Goal: Find contact information: Find contact information

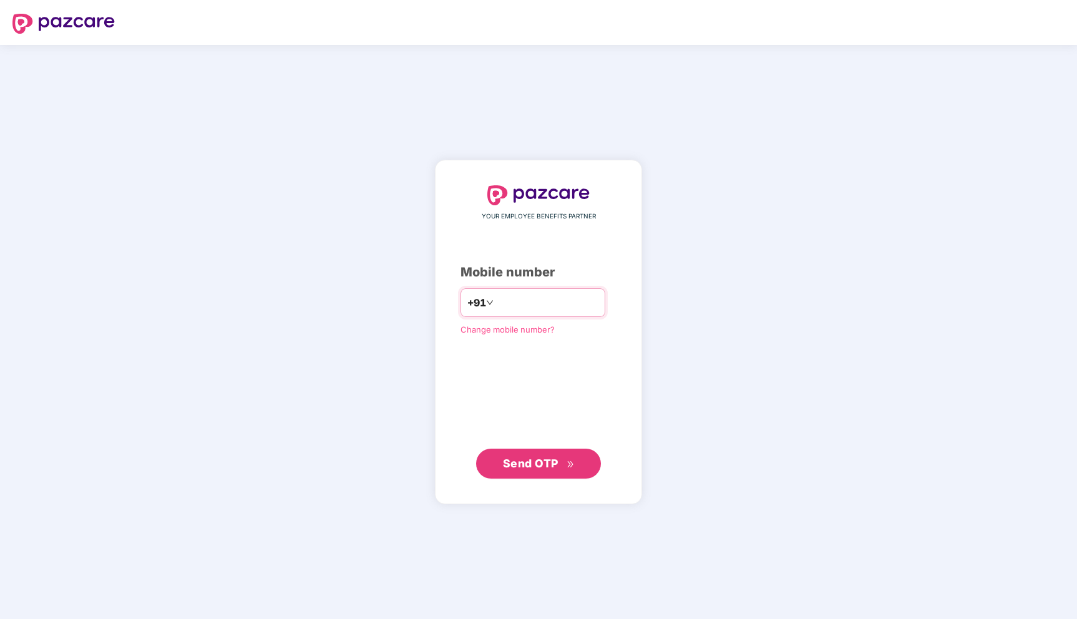
click at [540, 304] on input "number" at bounding box center [547, 303] width 102 height 20
type input "**********"
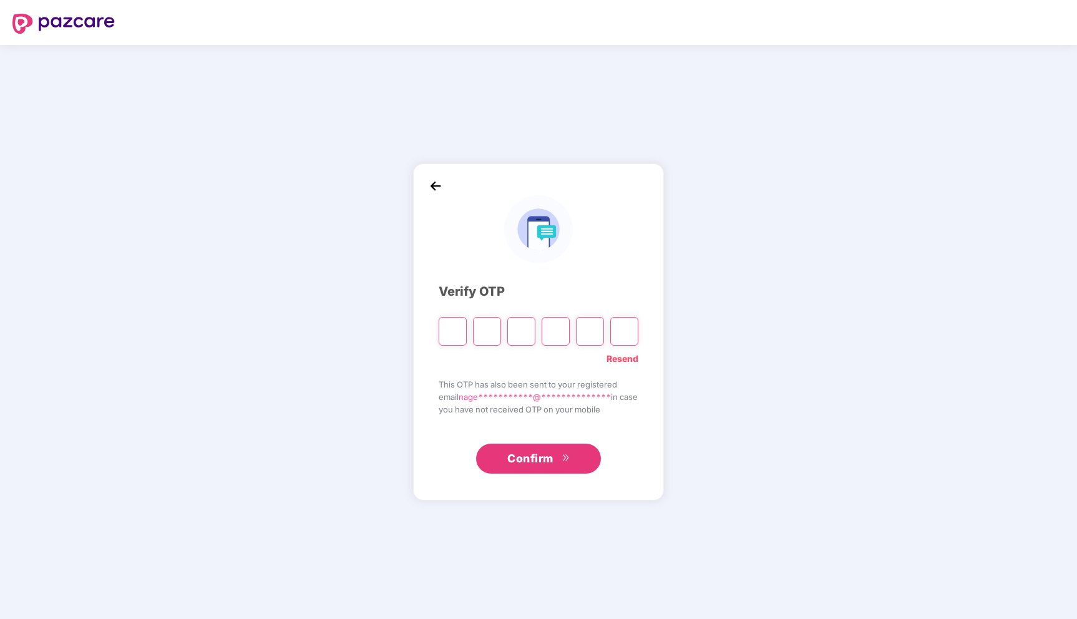
type input "*"
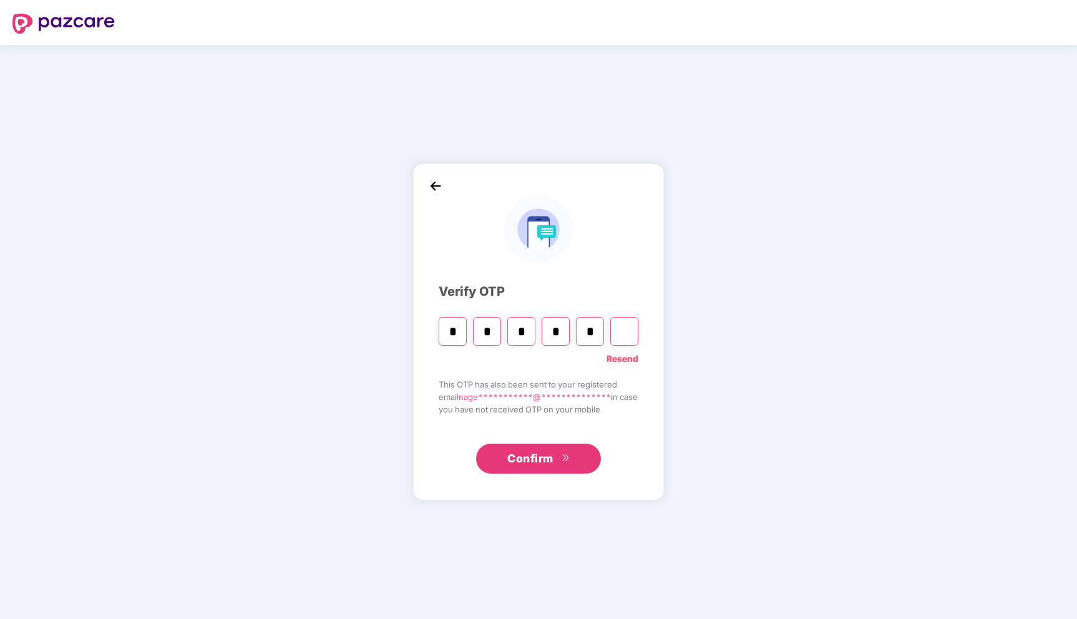
type input "*"
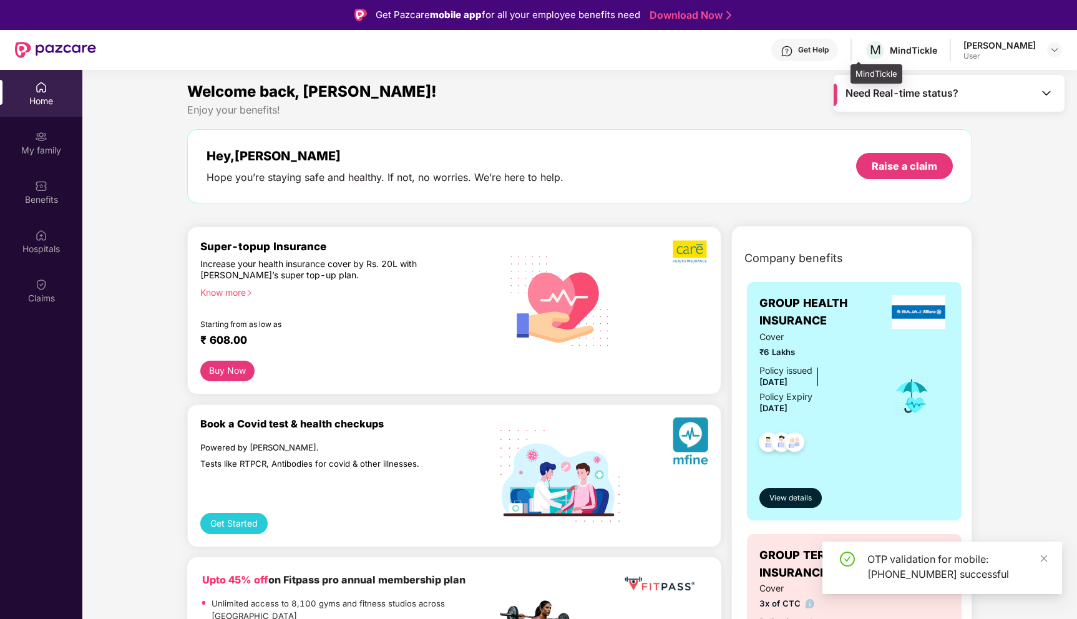
click at [905, 55] on div "MindTickle" at bounding box center [913, 50] width 47 height 12
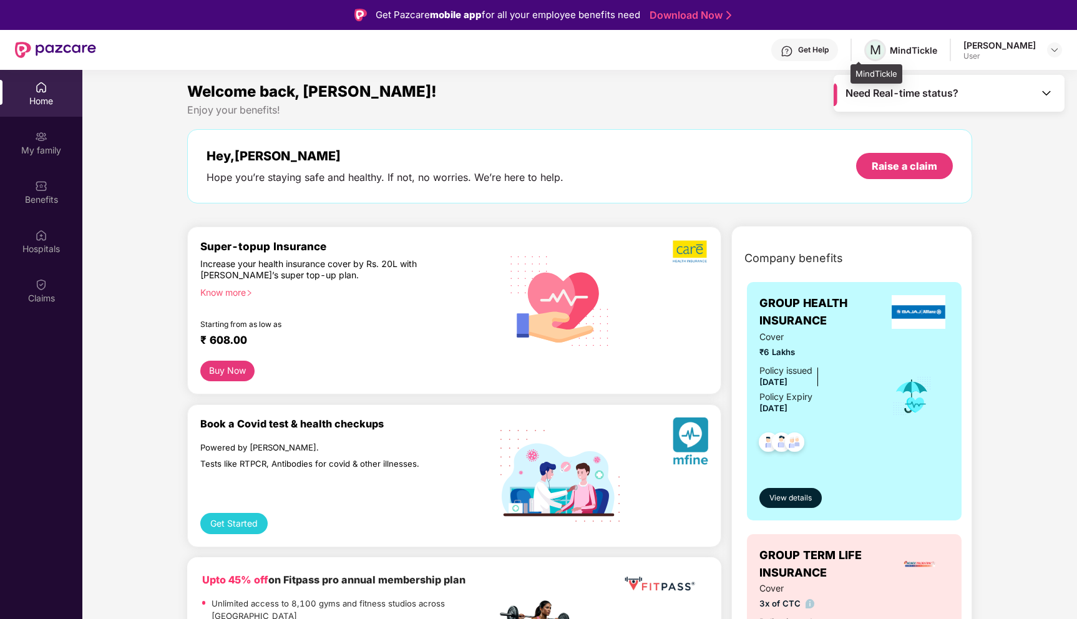
click at [870, 49] on span "M" at bounding box center [875, 49] width 11 height 15
click at [894, 54] on div "MindTickle" at bounding box center [913, 50] width 47 height 12
click at [798, 50] on div "Get Help" at bounding box center [813, 50] width 31 height 10
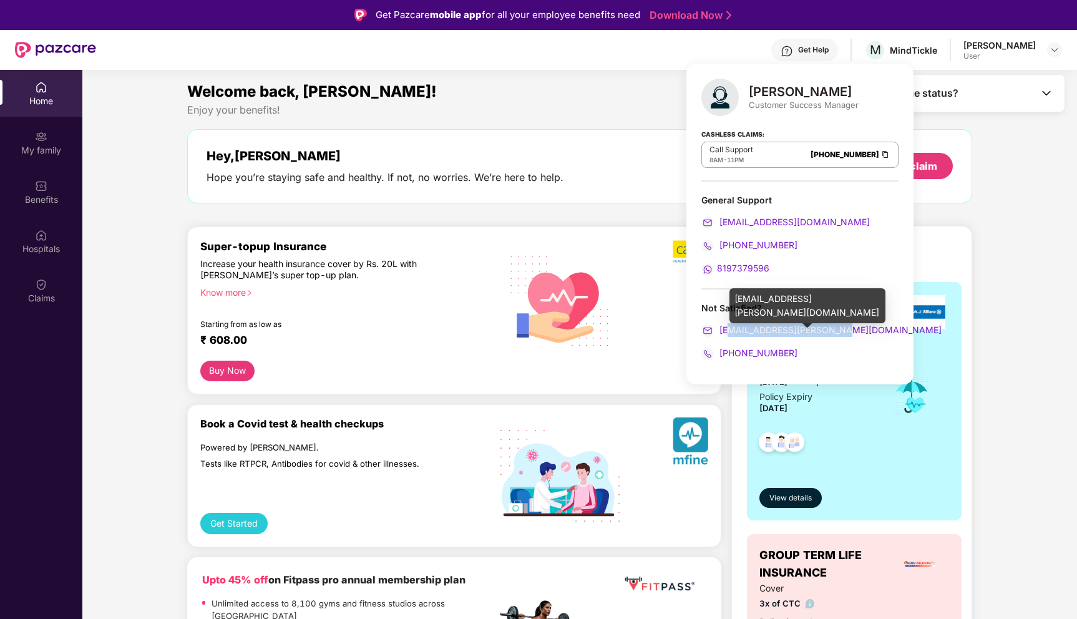
drag, startPoint x: 843, startPoint y: 331, endPoint x: 729, endPoint y: 331, distance: 114.2
click at [727, 329] on div "[EMAIL_ADDRESS][PERSON_NAME][DOMAIN_NAME]" at bounding box center [799, 330] width 197 height 14
drag, startPoint x: 802, startPoint y: 360, endPoint x: 719, endPoint y: 334, distance: 87.0
click at [719, 333] on div "[PERSON_NAME] Customer Success Manager Cashless Claims: Call Support 8AM - 11PM…" at bounding box center [799, 224] width 227 height 321
copy div "[EMAIL_ADDRESS][PERSON_NAME][DOMAIN_NAME] [PHONE_NUMBER]"
